Goal: Information Seeking & Learning: Learn about a topic

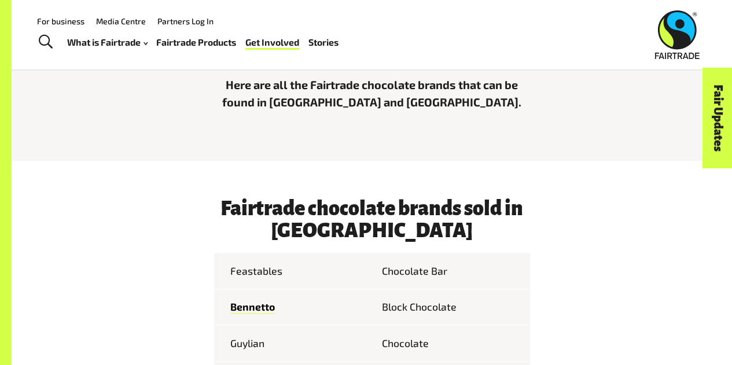
scroll to position [322, 0]
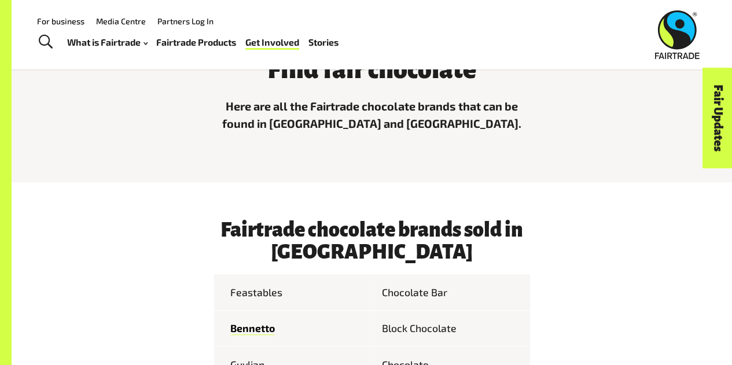
click at [252, 297] on td "Feastables" at bounding box center [293, 292] width 158 height 36
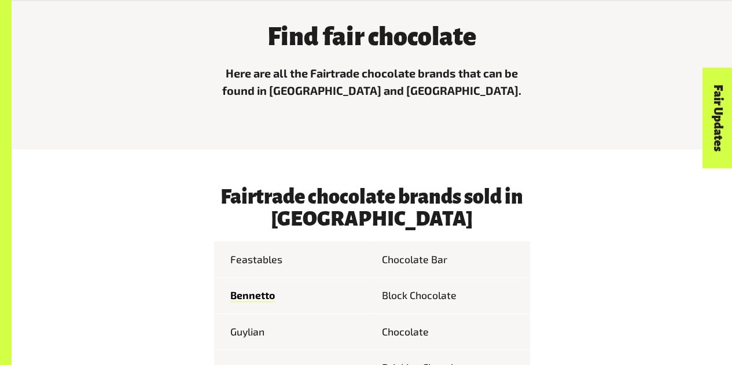
scroll to position [356, 0]
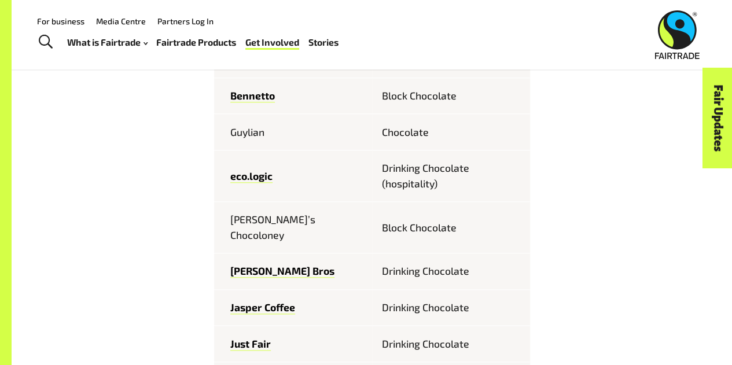
scroll to position [419, 0]
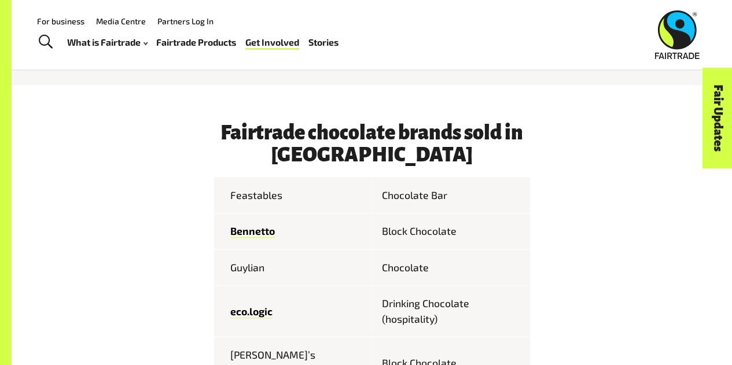
click at [253, 200] on td "Feastables" at bounding box center [293, 195] width 158 height 36
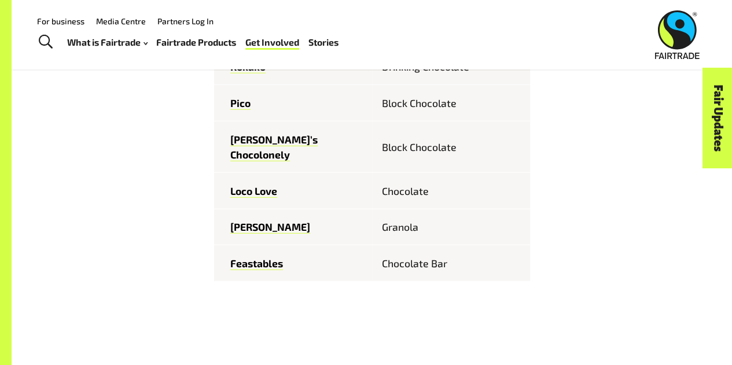
scroll to position [1446, 0]
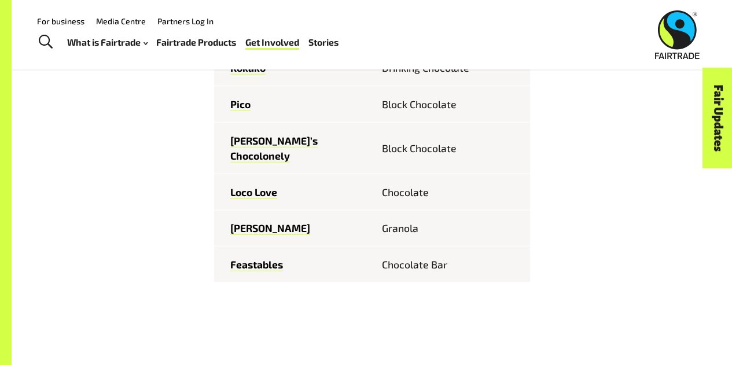
click at [256, 246] on td "Feastables" at bounding box center [293, 264] width 158 height 36
click at [256, 258] on link "Feastables" at bounding box center [256, 264] width 53 height 13
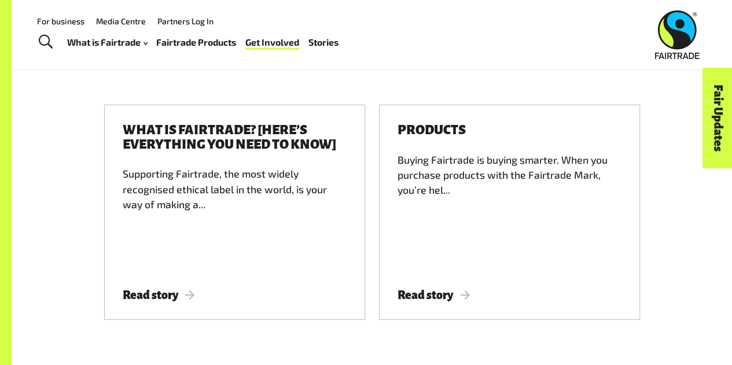
scroll to position [1736, 0]
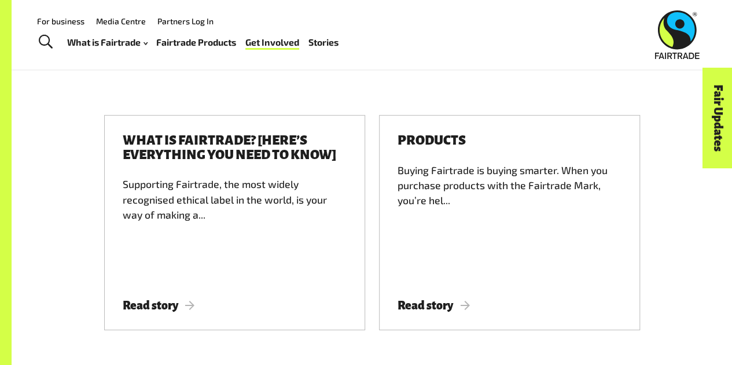
click at [51, 193] on div "What is Fairtrade? [Here’s everything you need to know] Supporting Fairtrade, t…" at bounding box center [372, 229] width 660 height 229
click at [81, 222] on div "What is Fairtrade? [Here’s everything you need to know] Supporting Fairtrade, t…" at bounding box center [372, 229] width 660 height 229
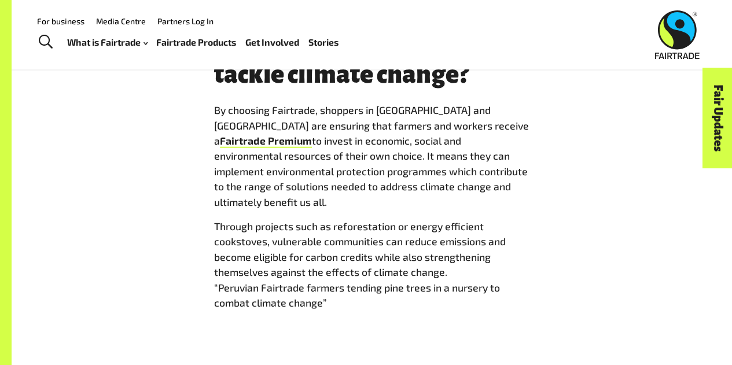
scroll to position [1294, 0]
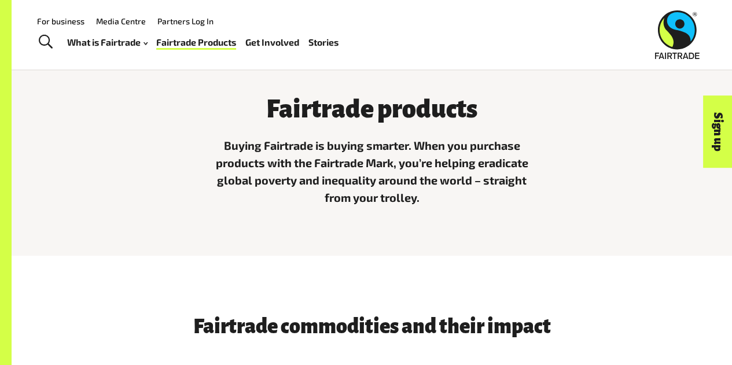
scroll to position [284, 0]
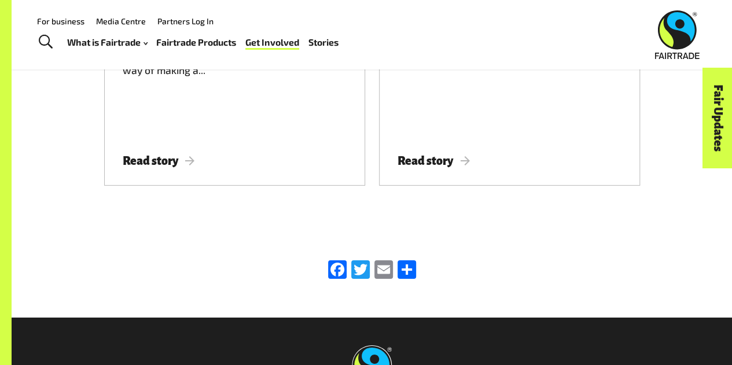
scroll to position [1737, 0]
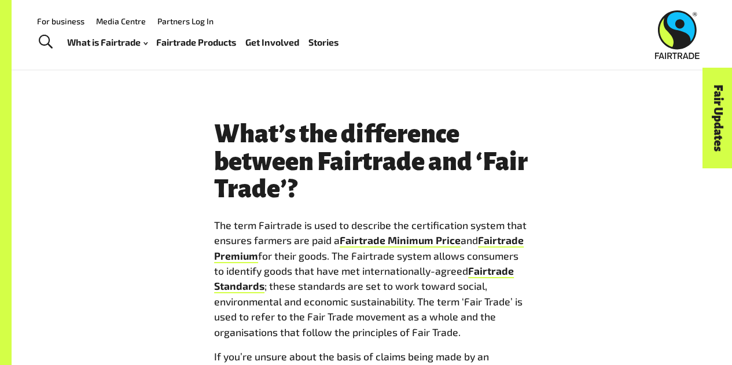
scroll to position [1868, 0]
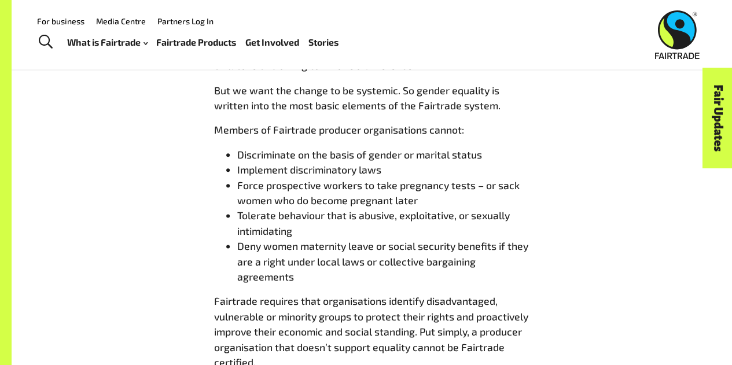
scroll to position [2831, 0]
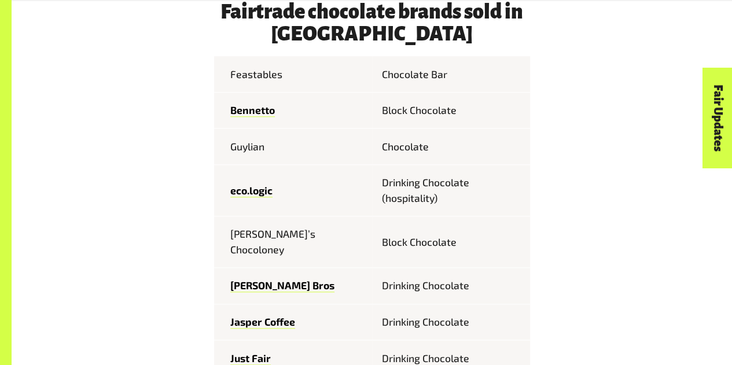
scroll to position [525, 0]
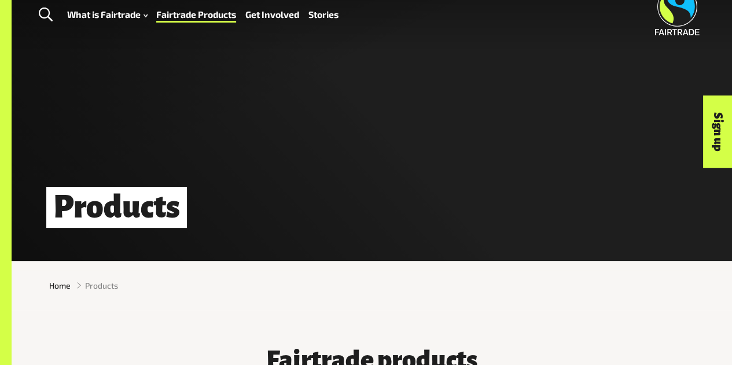
scroll to position [35, 0]
